Goal: Task Accomplishment & Management: Use online tool/utility

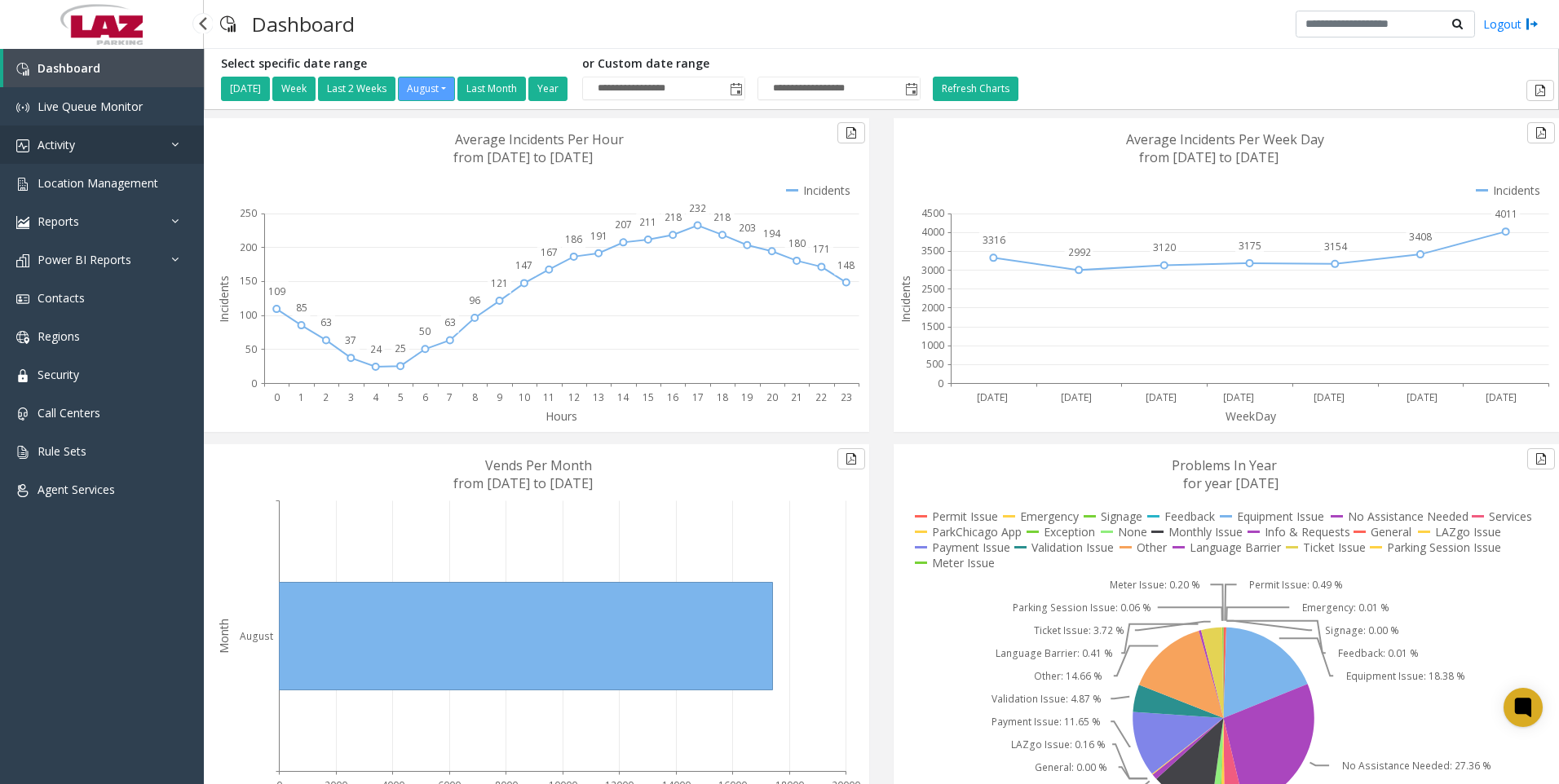
click at [64, 139] on span "Activity" at bounding box center [56, 145] width 37 height 16
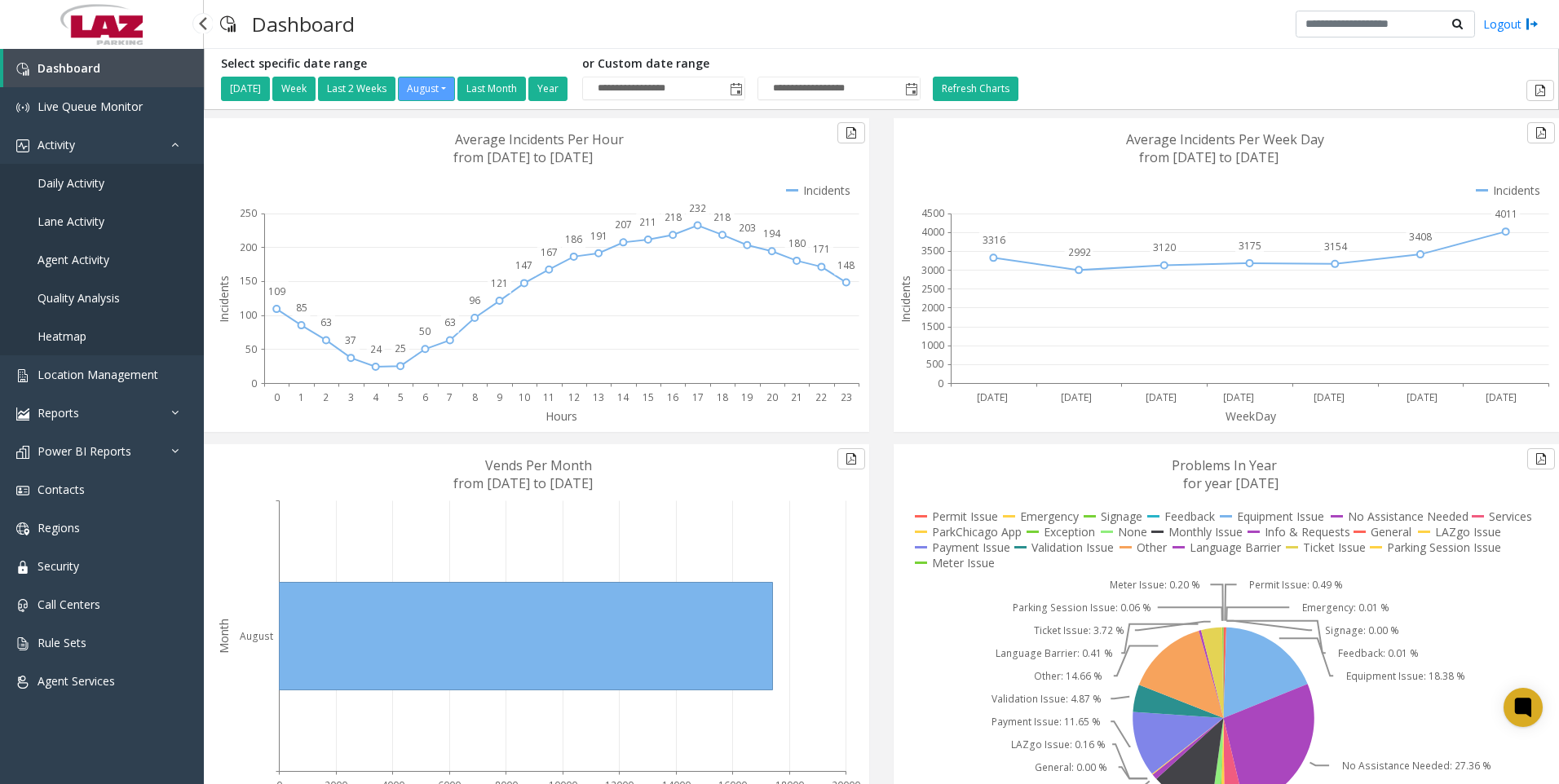
click at [65, 177] on span "Daily Activity" at bounding box center [71, 183] width 67 height 16
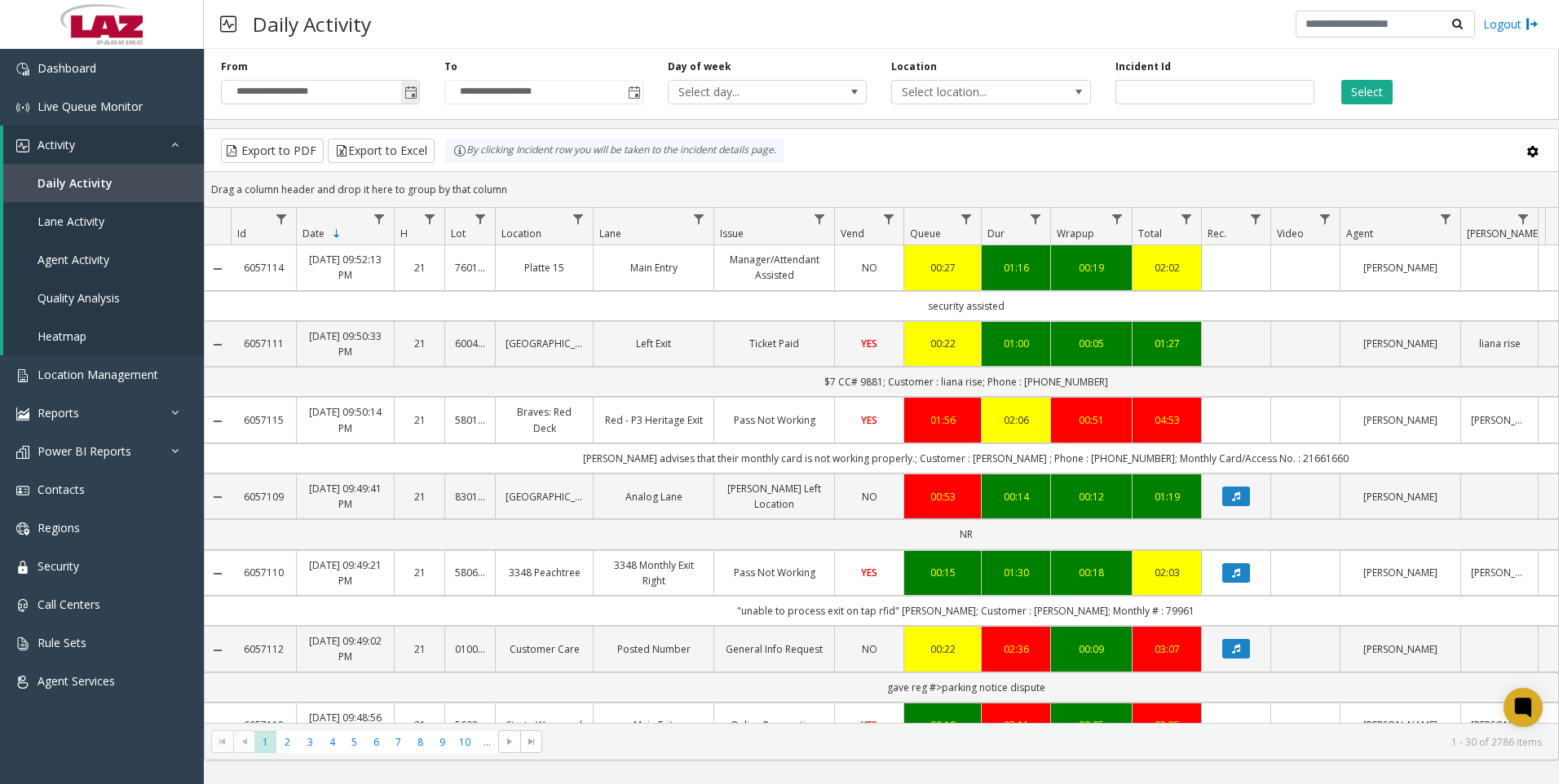
click at [411, 95] on span "Toggle popup" at bounding box center [410, 93] width 13 height 13
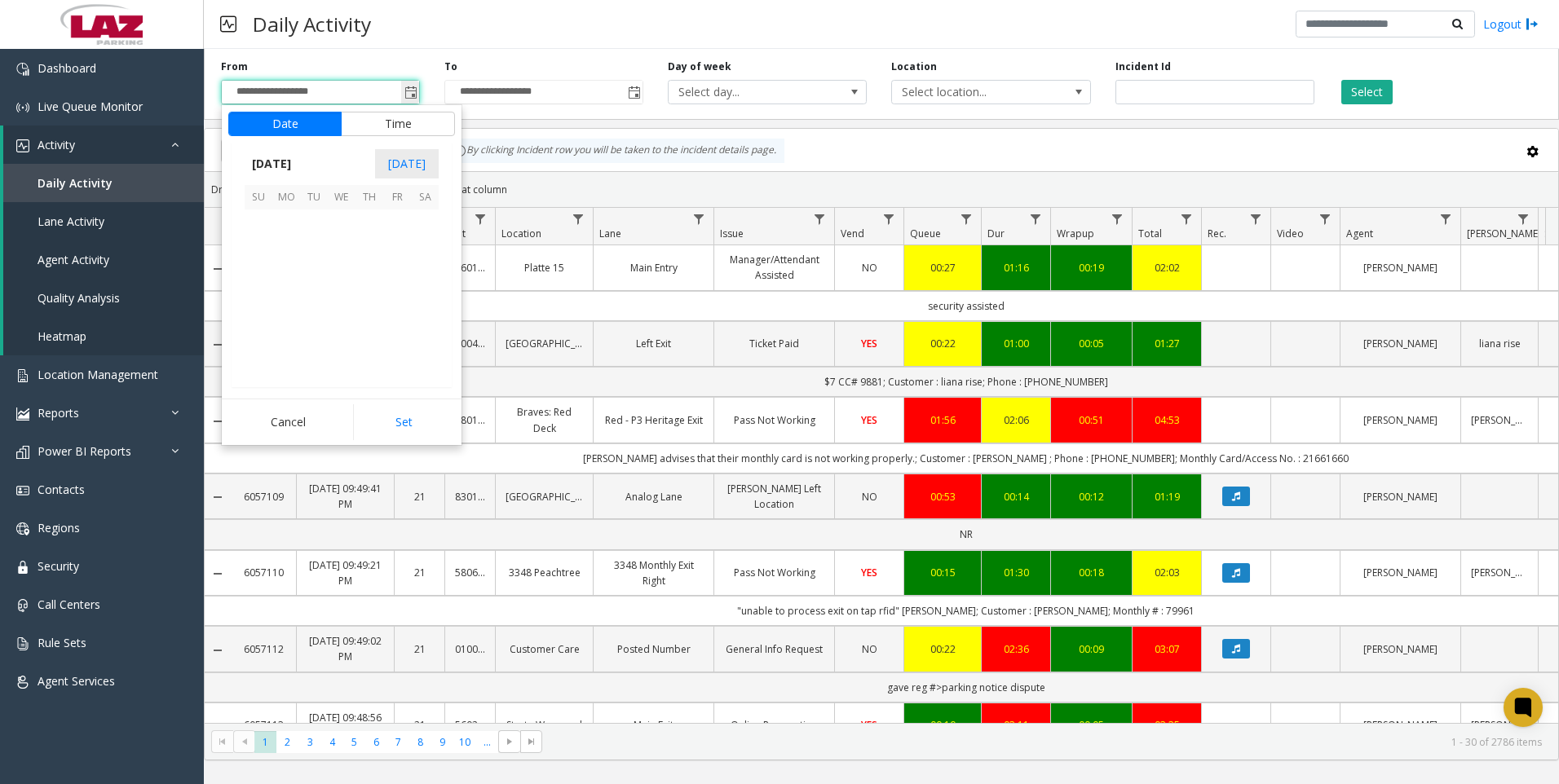
scroll to position [292314, 0]
click at [409, 119] on button "Time" at bounding box center [397, 124] width 114 height 25
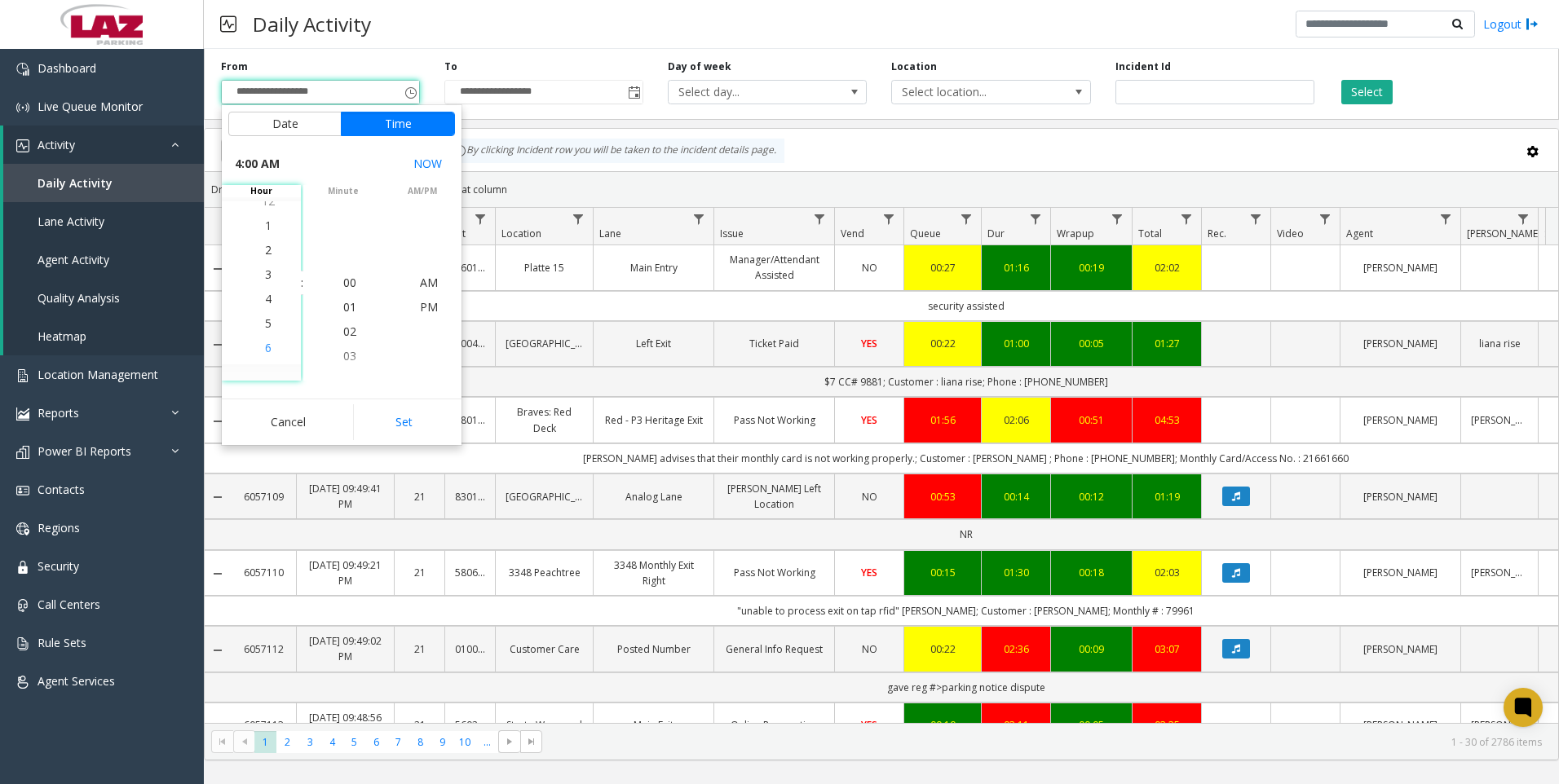
scroll to position [98, 0]
click at [265, 286] on span "4" at bounding box center [268, 283] width 6 height 16
click at [343, 232] on span "30" at bounding box center [349, 232] width 13 height 16
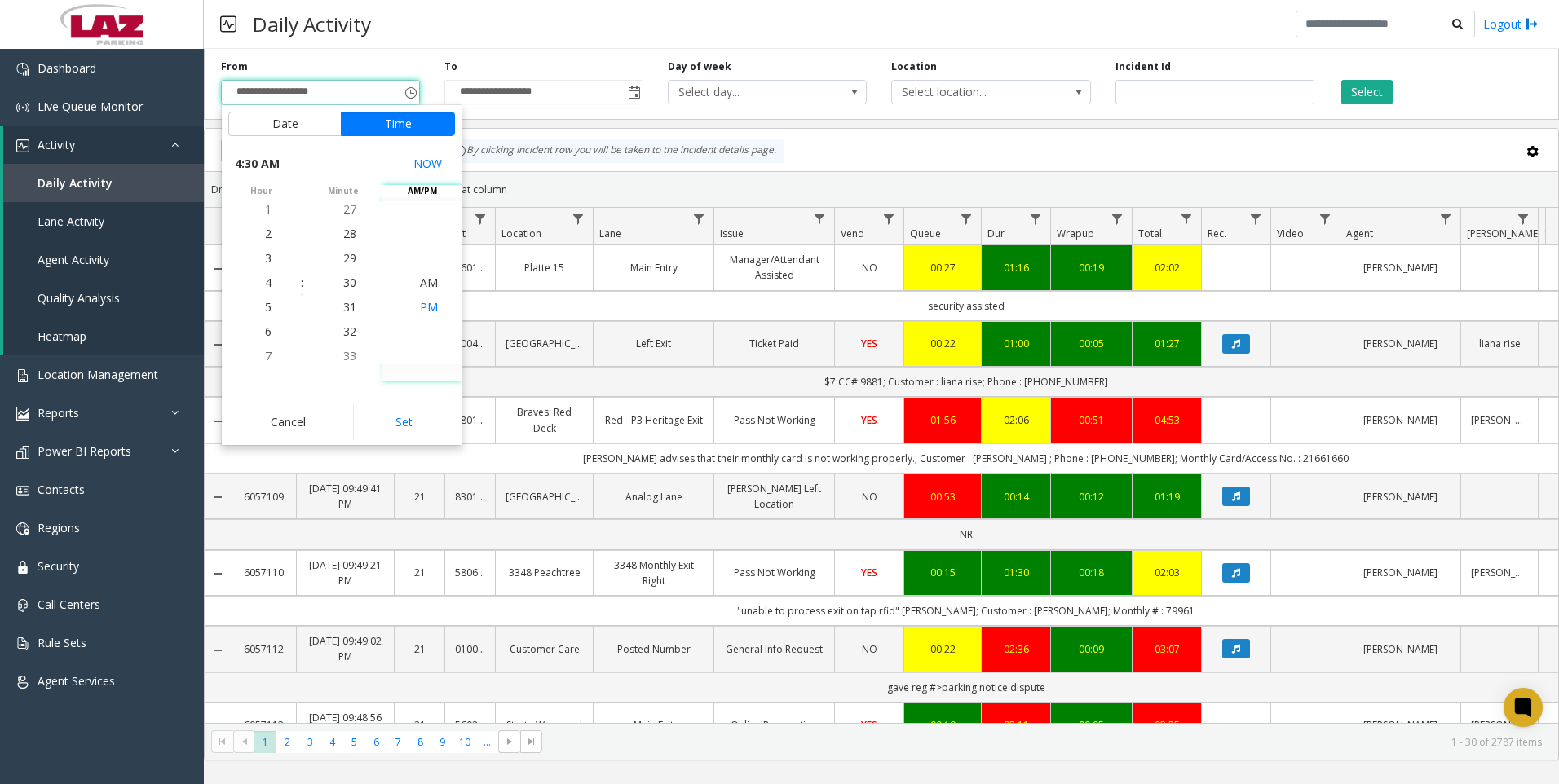
click at [426, 304] on span "PM" at bounding box center [429, 307] width 18 height 16
click at [413, 417] on button "Set" at bounding box center [404, 422] width 103 height 36
type input "**********"
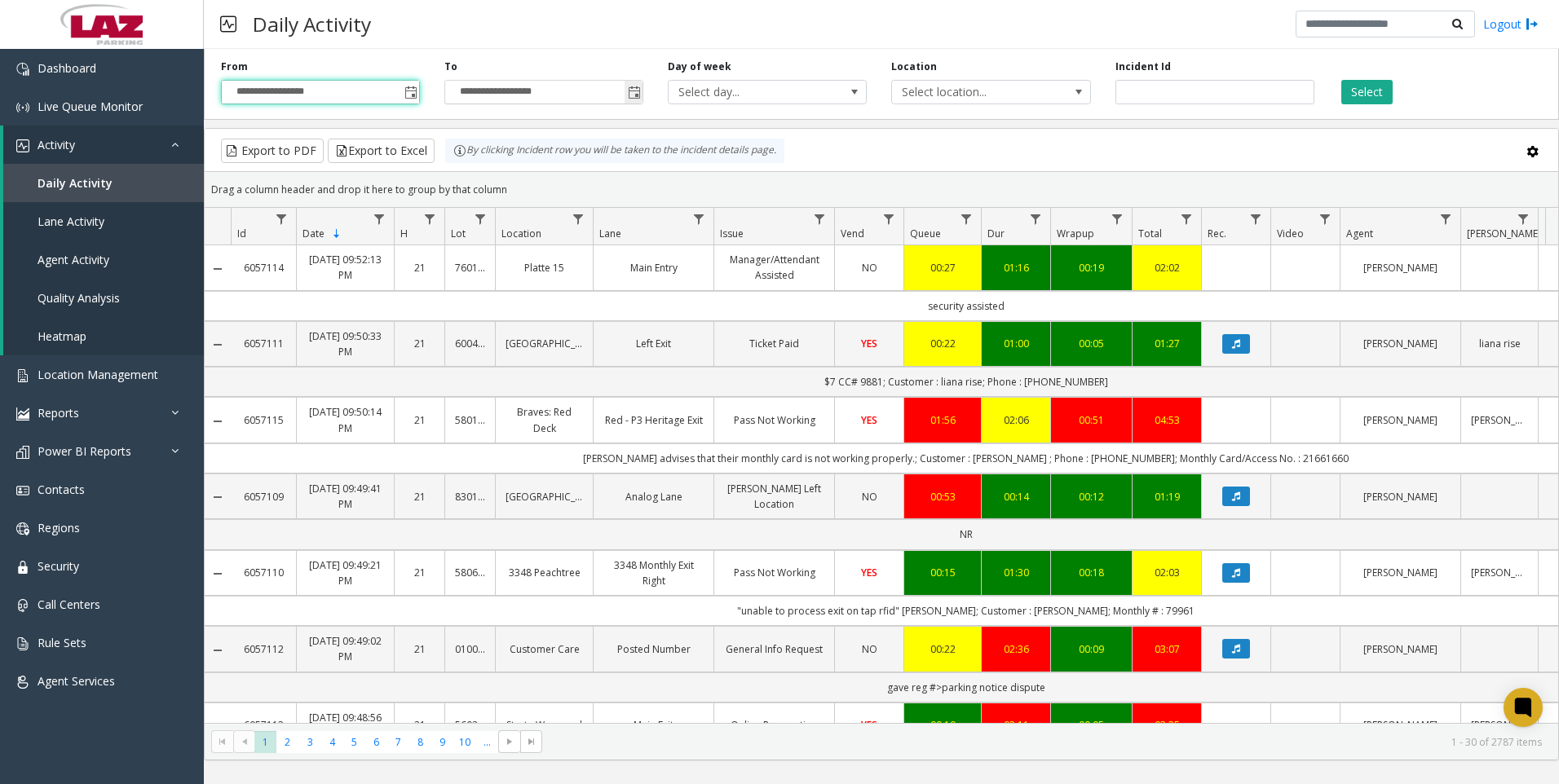
click at [636, 92] on span "Toggle popup" at bounding box center [634, 93] width 13 height 13
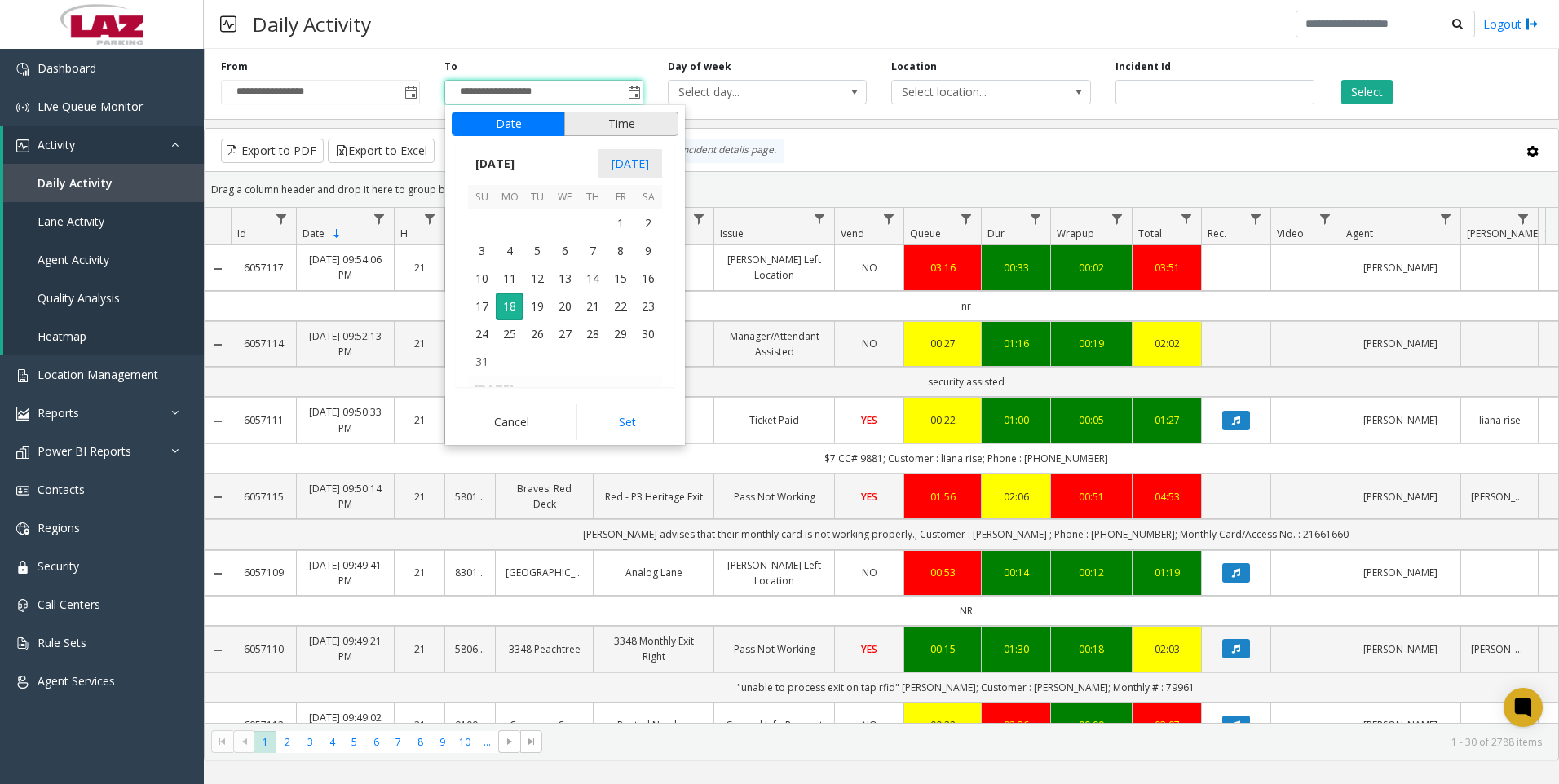
click at [614, 124] on button "Time" at bounding box center [621, 124] width 114 height 25
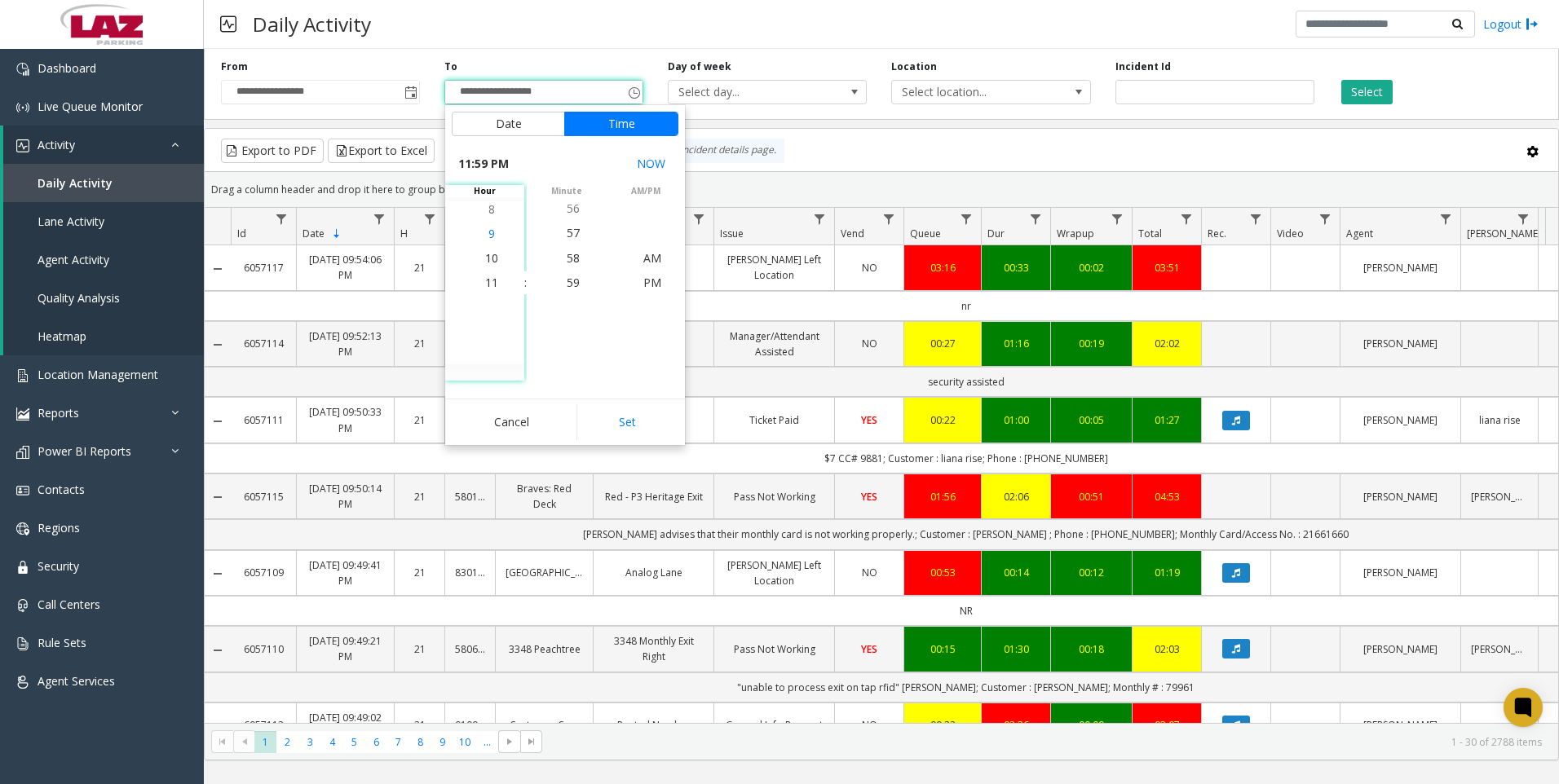
click at [488, 235] on span "9" at bounding box center [491, 233] width 6 height 16
click at [567, 280] on span "59" at bounding box center [573, 283] width 13 height 16
click at [647, 279] on span "PM" at bounding box center [653, 283] width 18 height 16
click at [633, 418] on button "Set" at bounding box center [628, 422] width 103 height 36
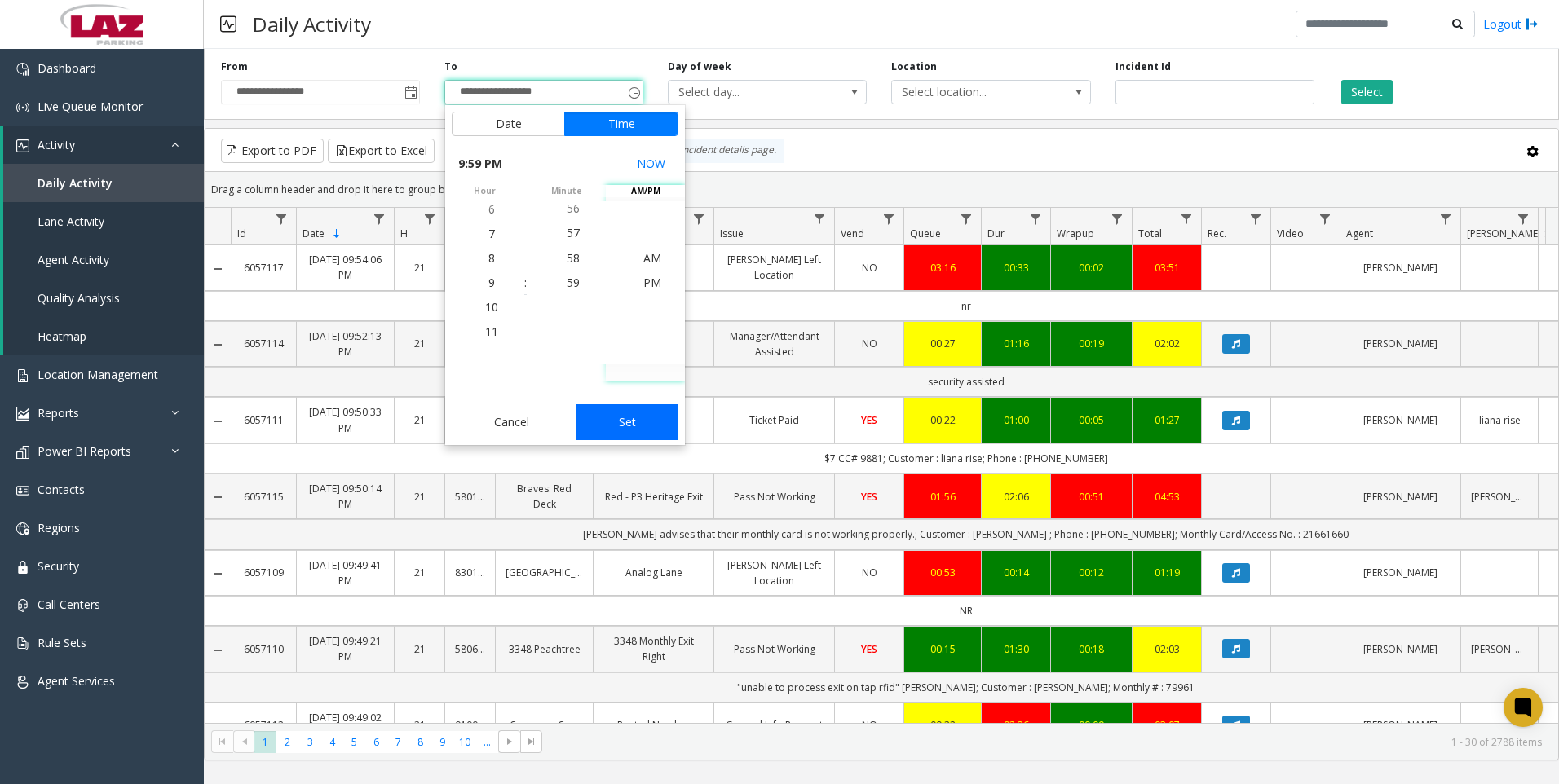
type input "**********"
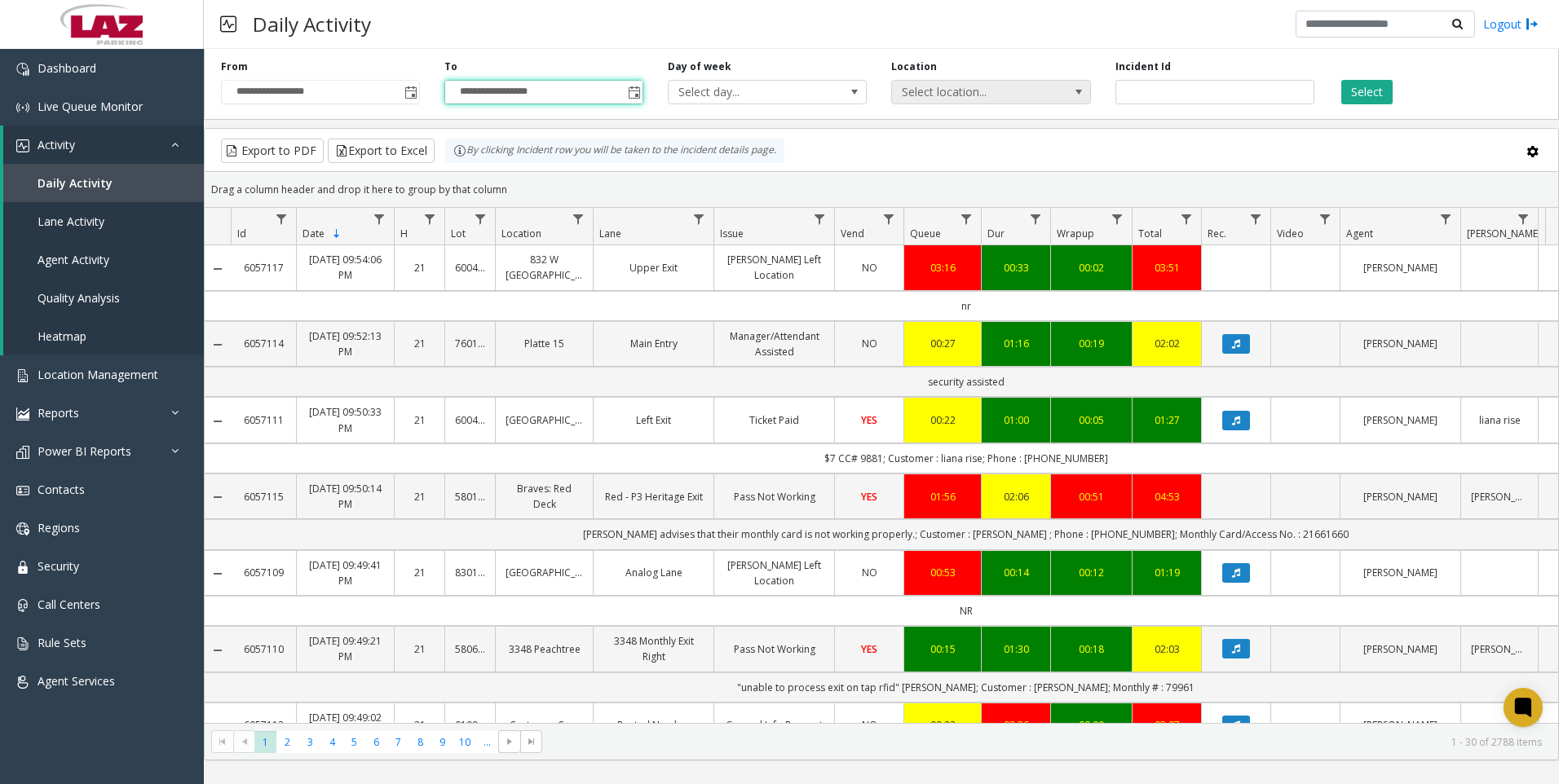
click at [971, 88] on span "Select location..." at bounding box center [971, 92] width 158 height 23
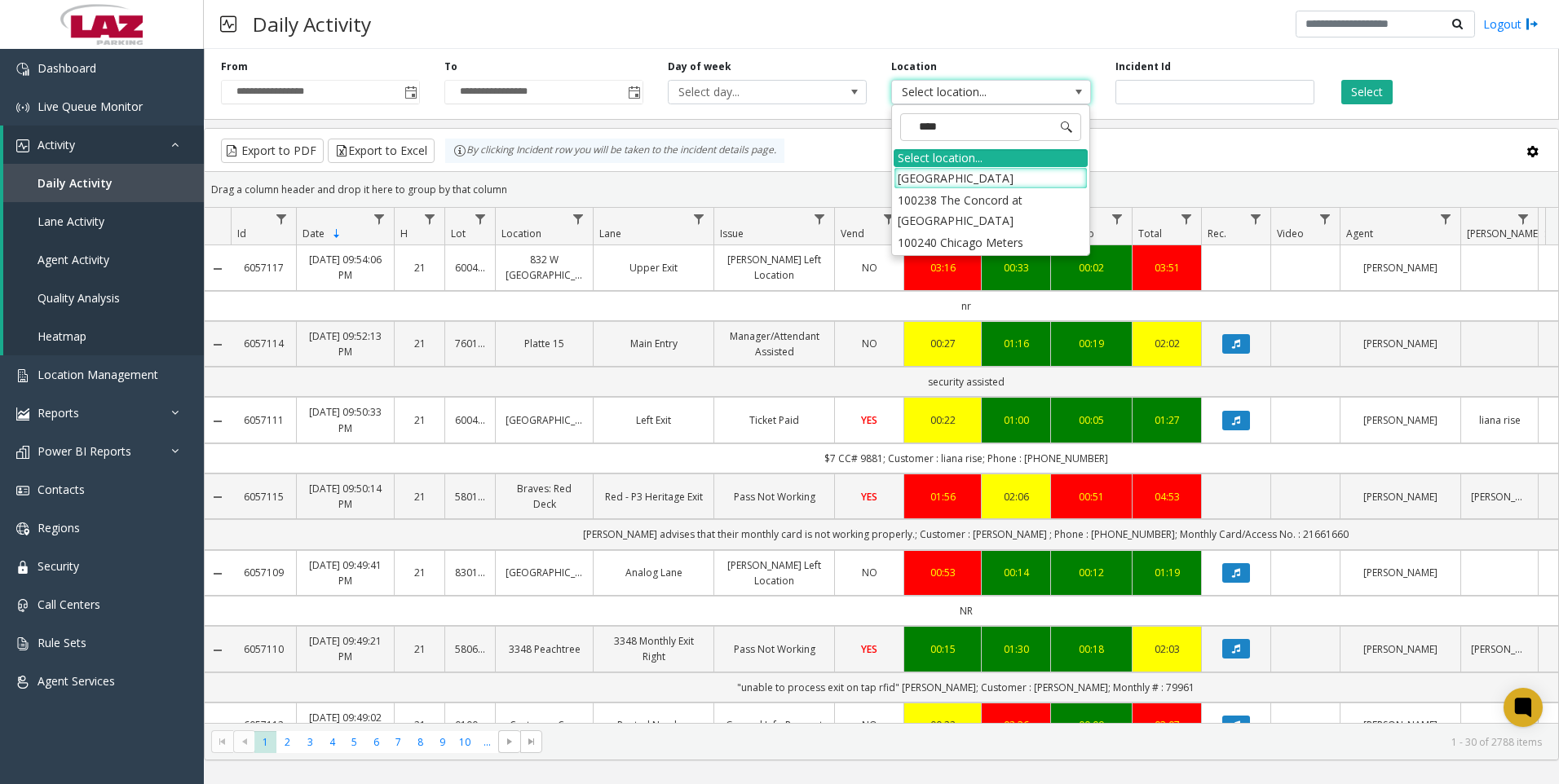
type input "*****"
click at [918, 173] on li "100240 Chicago Meters" at bounding box center [990, 178] width 194 height 22
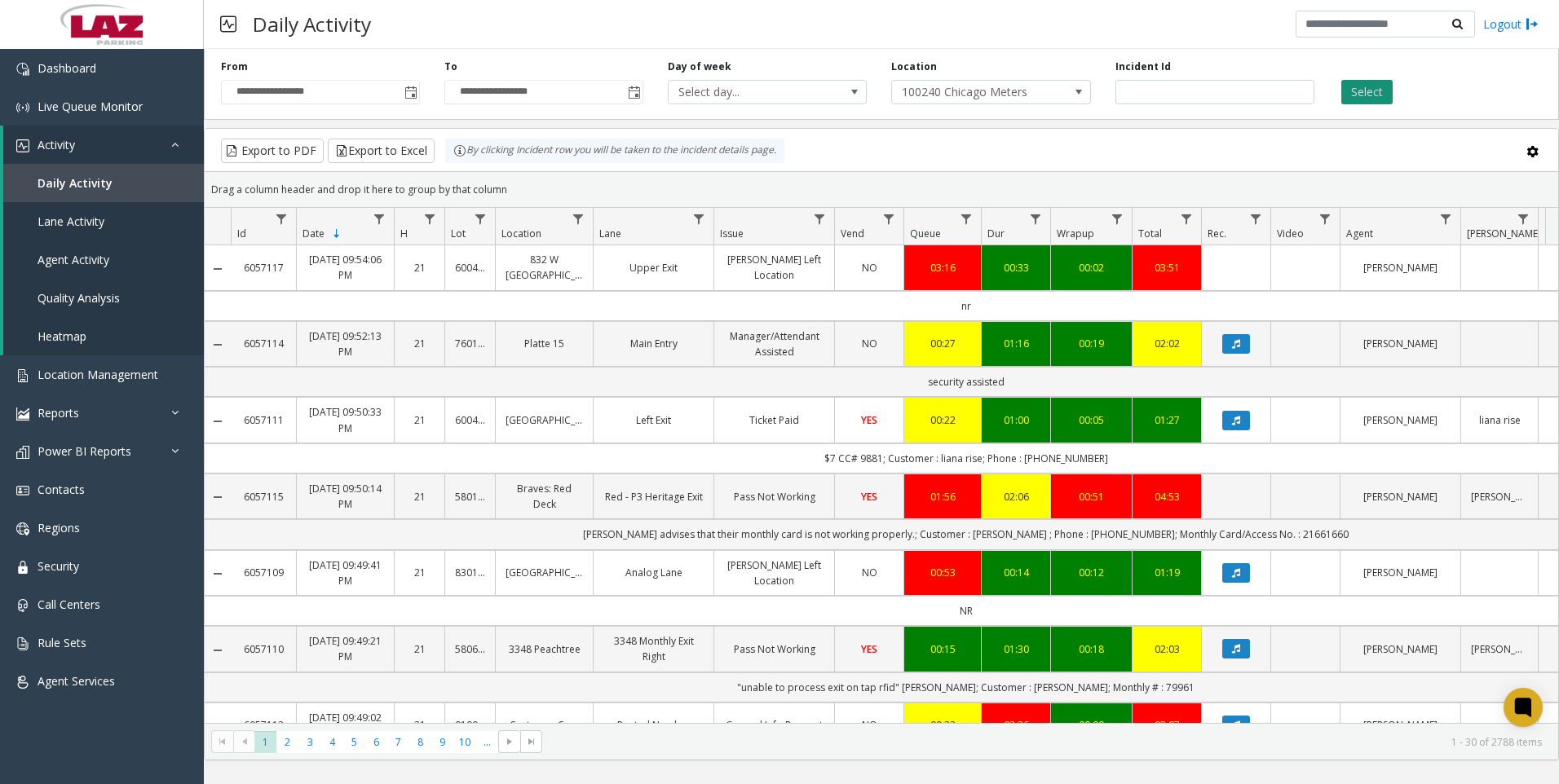
click at [1370, 92] on button "Select" at bounding box center [1367, 92] width 51 height 25
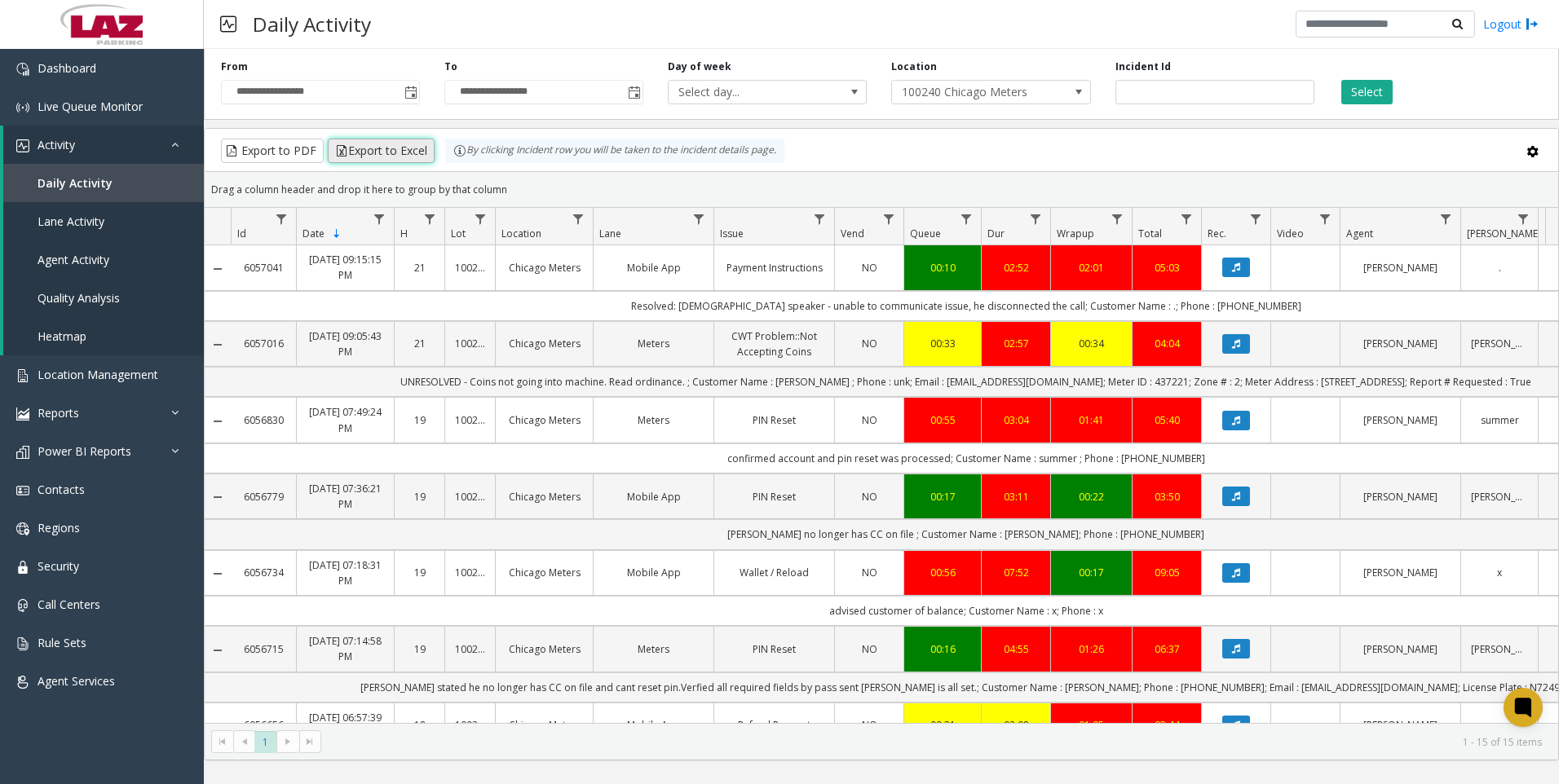
click at [380, 149] on button "Export to Excel" at bounding box center [381, 151] width 107 height 25
